Goal: Check status: Check status

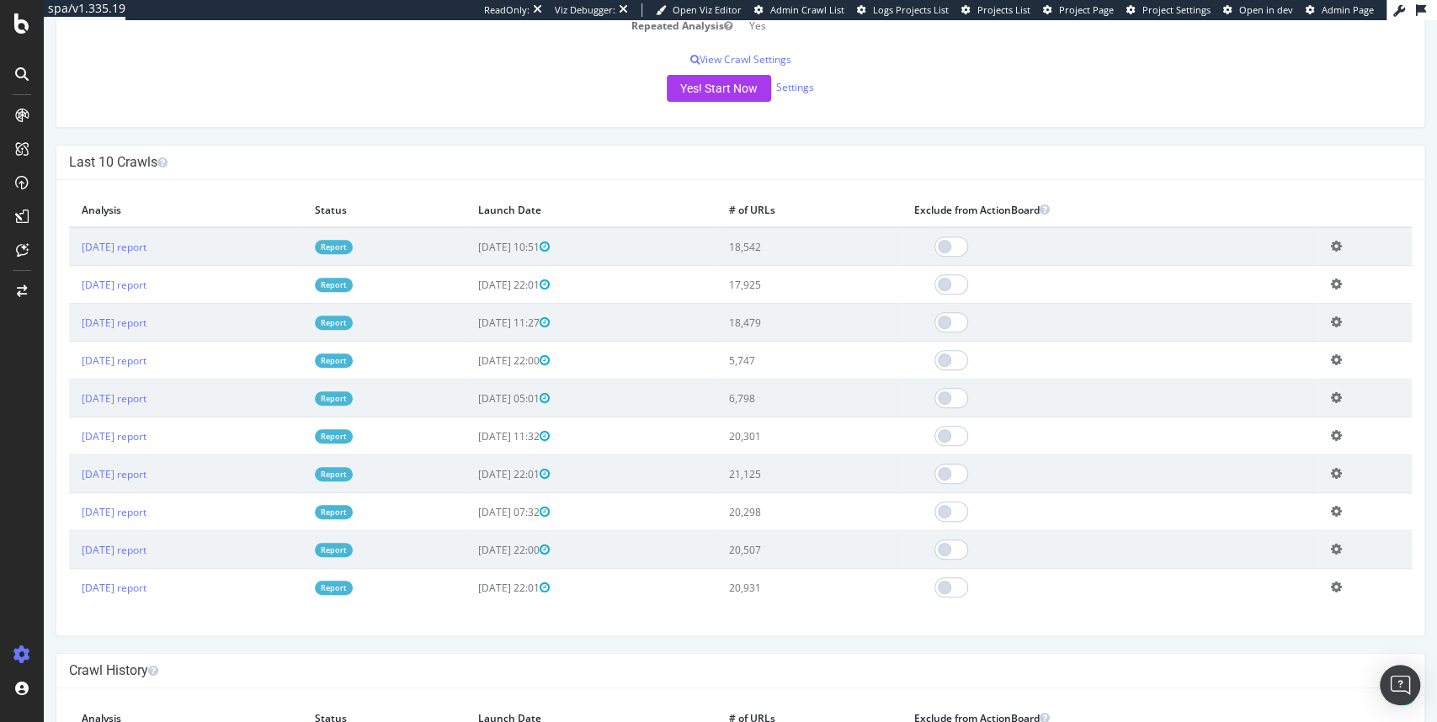
scroll to position [387, 0]
click at [105, 246] on link "2025 Aug. 11th report" at bounding box center [114, 246] width 65 height 14
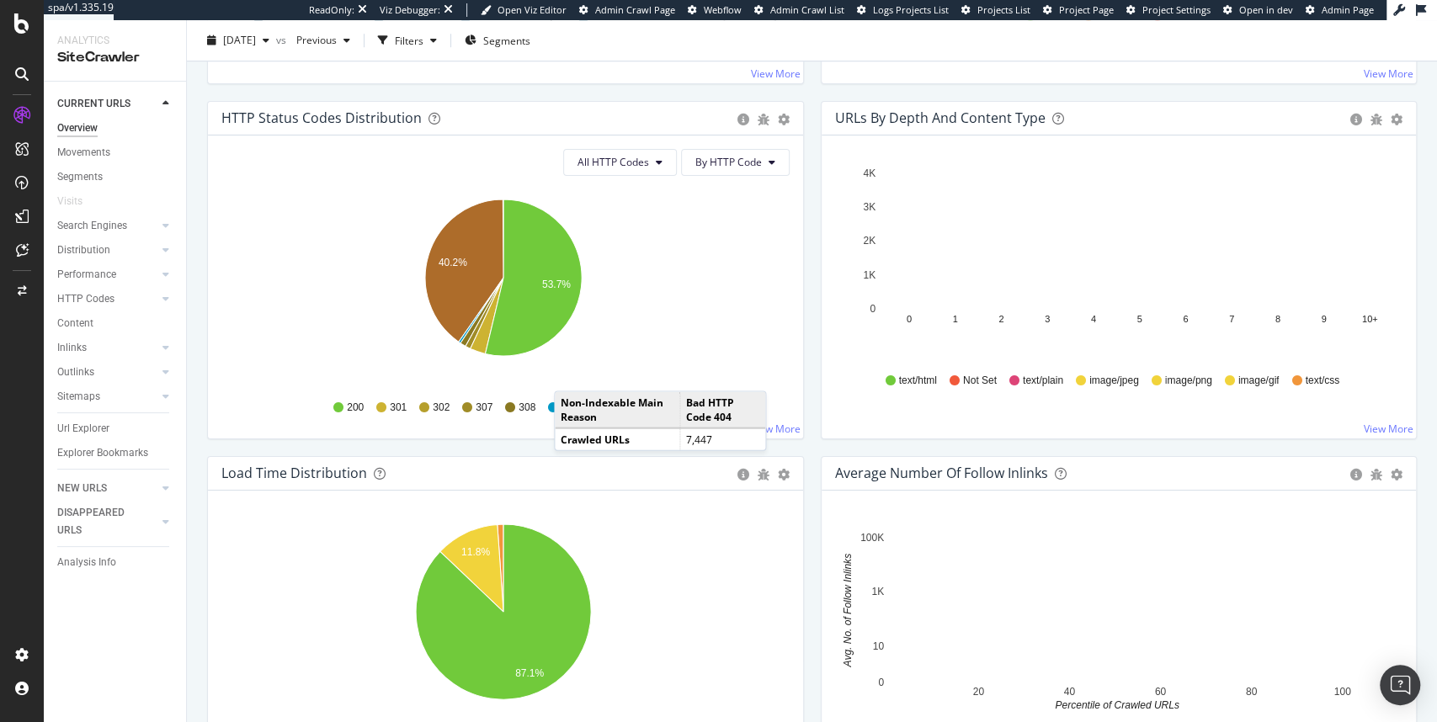
scroll to position [1044, 0]
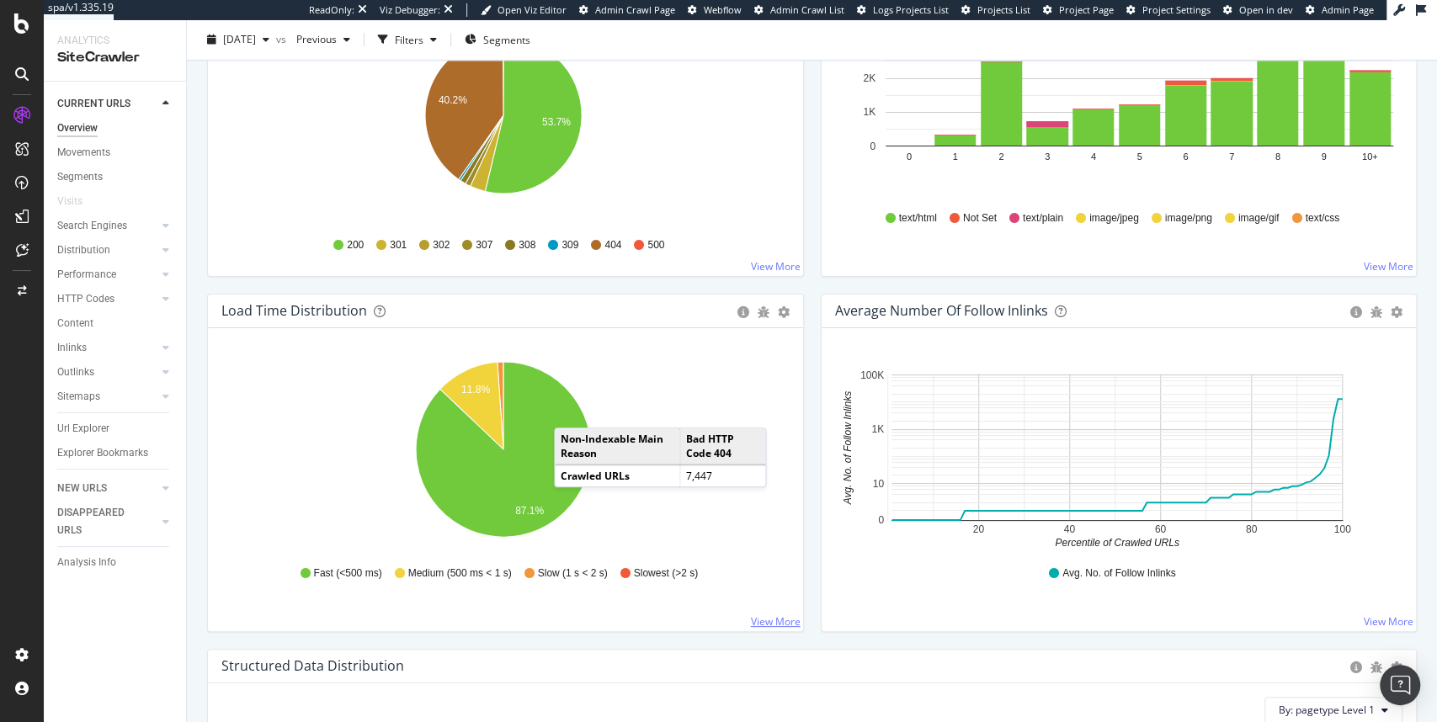
click at [762, 614] on link "View More" at bounding box center [776, 621] width 50 height 14
